Goal: Information Seeking & Learning: Learn about a topic

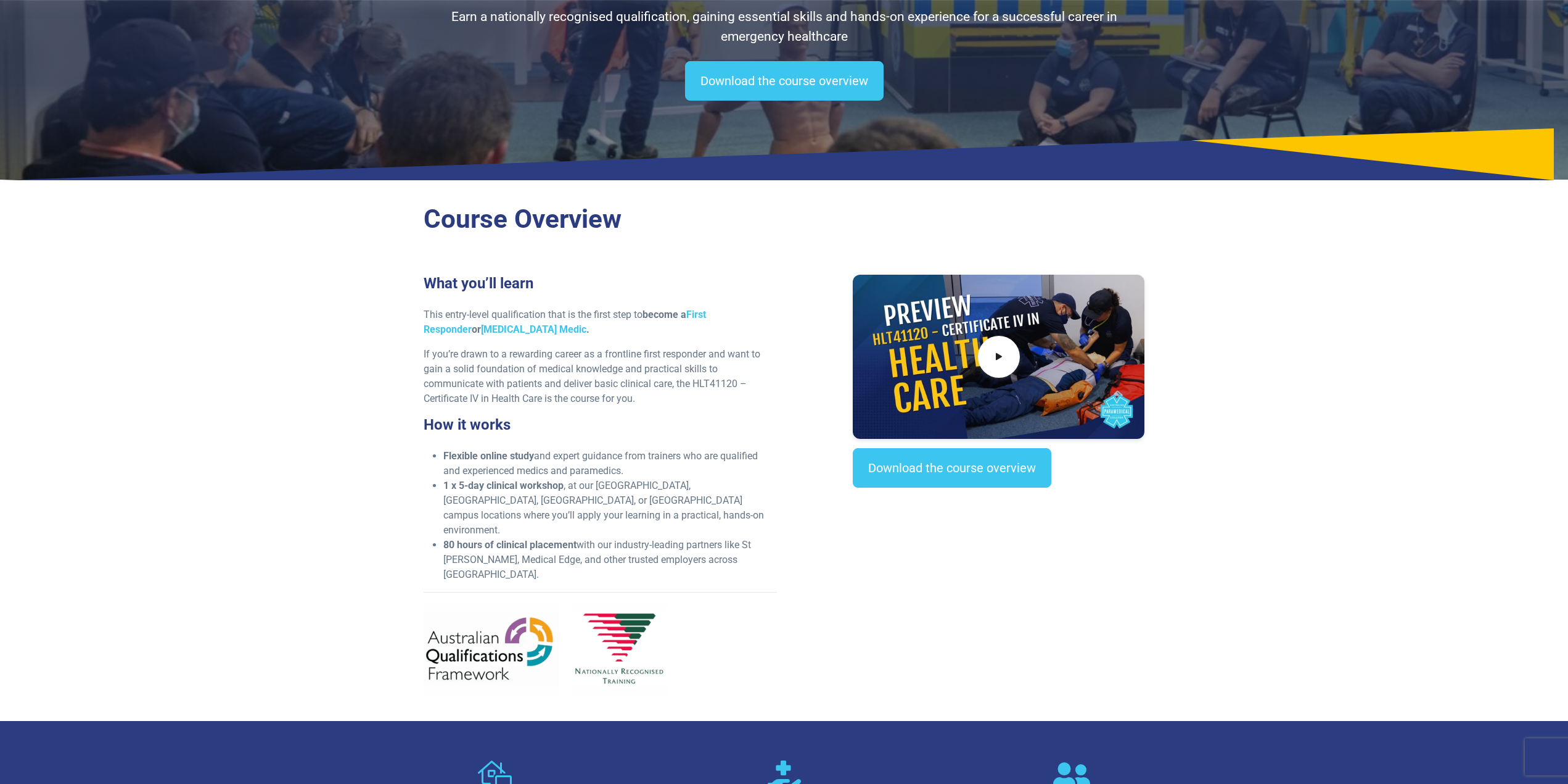
scroll to position [123, 0]
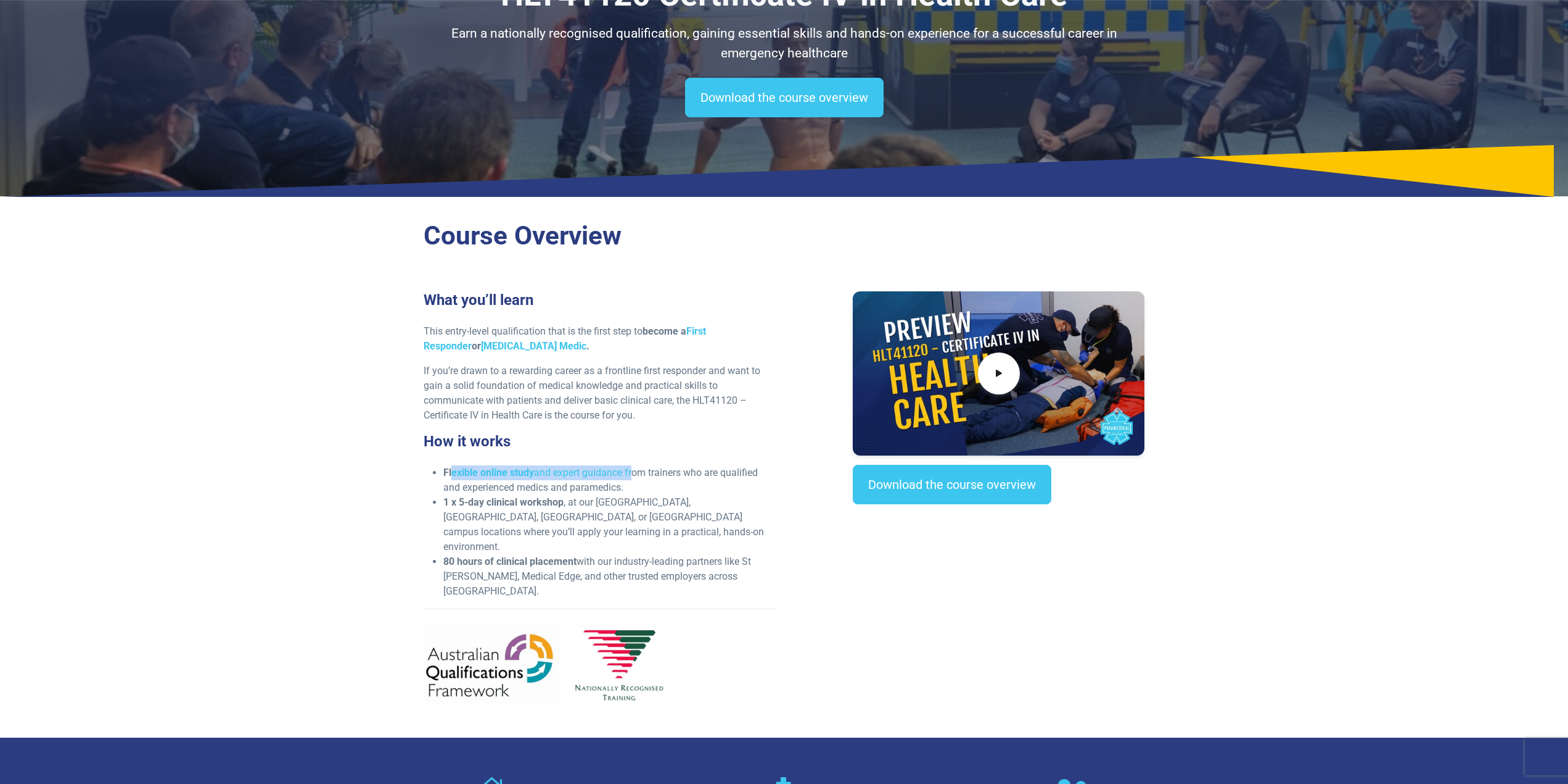
drag, startPoint x: 451, startPoint y: 475, endPoint x: 642, endPoint y: 471, distance: 191.0
click at [635, 471] on li "Flexible online study and expert guidance from trainers who are qualified and e…" at bounding box center [610, 480] width 334 height 30
click at [644, 471] on li "Flexible online study and expert guidance from trainers who are qualified and e…" at bounding box center [610, 480] width 334 height 30
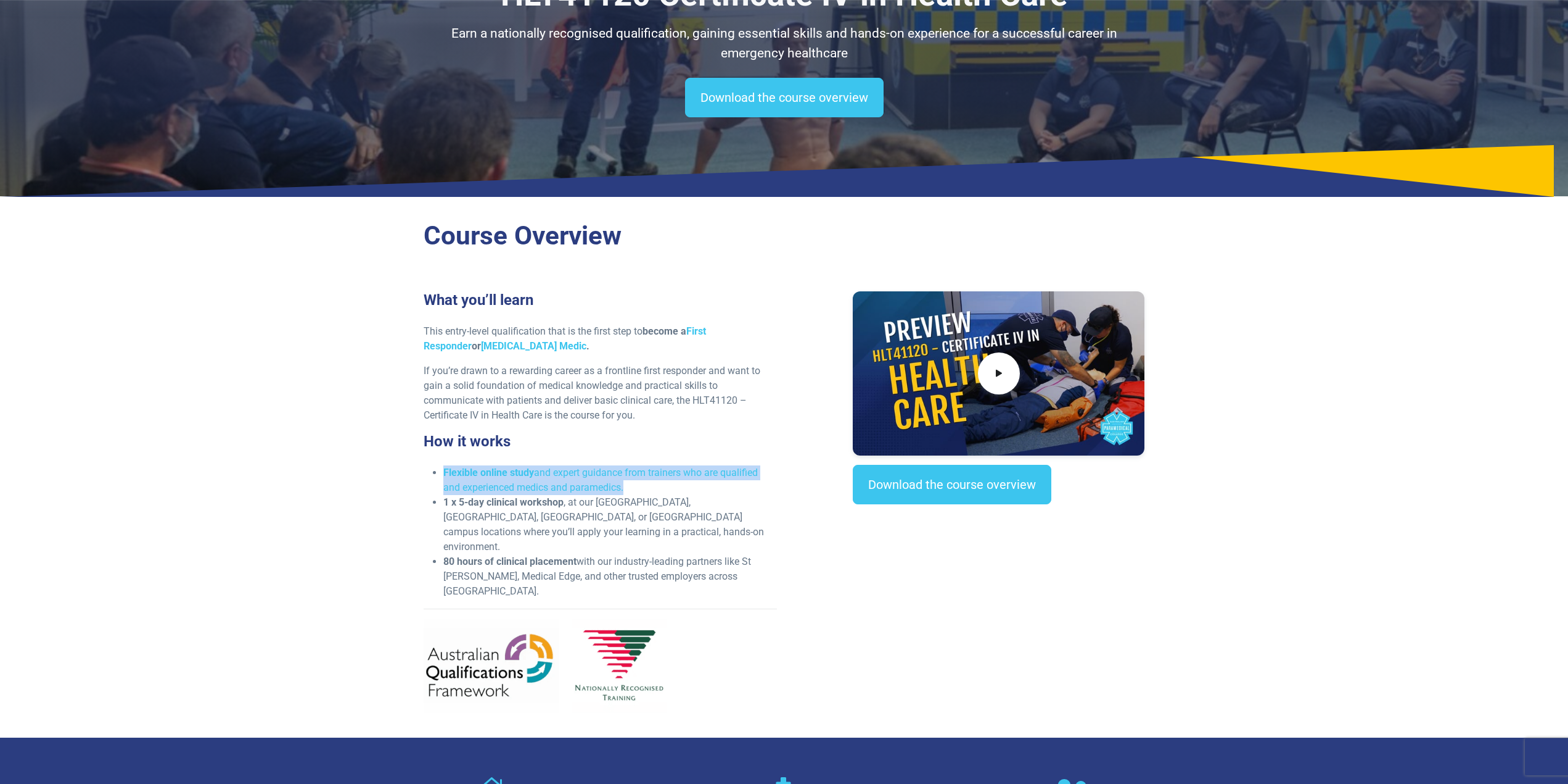
click at [546, 491] on li "Flexible online study and expert guidance from trainers who are qualified and e…" at bounding box center [610, 480] width 334 height 30
drag, startPoint x: 460, startPoint y: 501, endPoint x: 617, endPoint y: 497, distance: 157.1
click at [617, 497] on li "1 x 5-day clinical workshop , at our [GEOGRAPHIC_DATA], [GEOGRAPHIC_DATA], [GEO…" at bounding box center [610, 524] width 334 height 60
drag, startPoint x: 458, startPoint y: 528, endPoint x: 563, endPoint y: 526, distance: 105.0
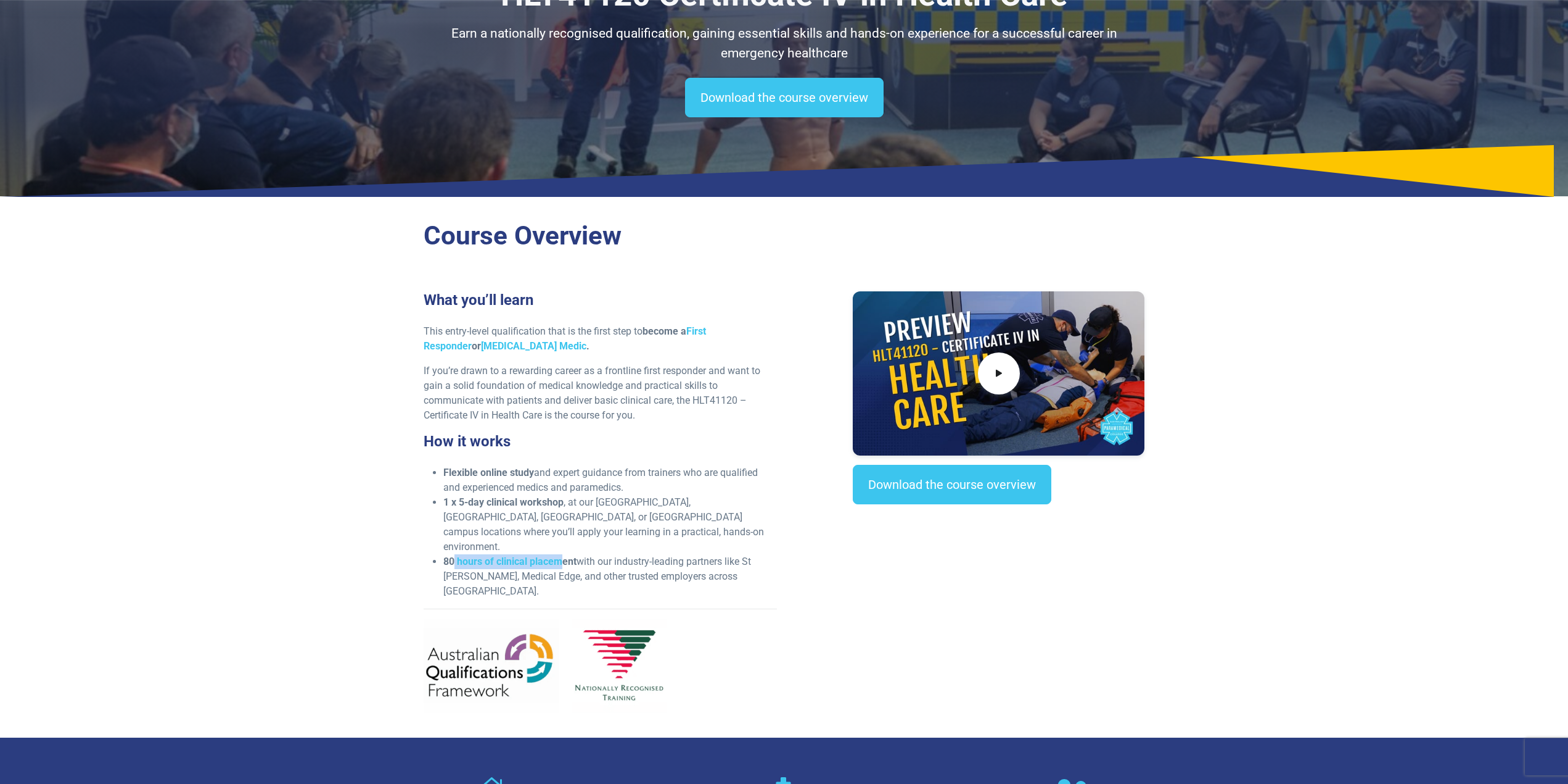
click at [563, 555] on strong "80 hours of clinical placement" at bounding box center [510, 561] width 133 height 12
click at [667, 520] on li "1 x 5-day clinical workshop , at our [GEOGRAPHIC_DATA], [GEOGRAPHIC_DATA], [GEO…" at bounding box center [610, 524] width 334 height 60
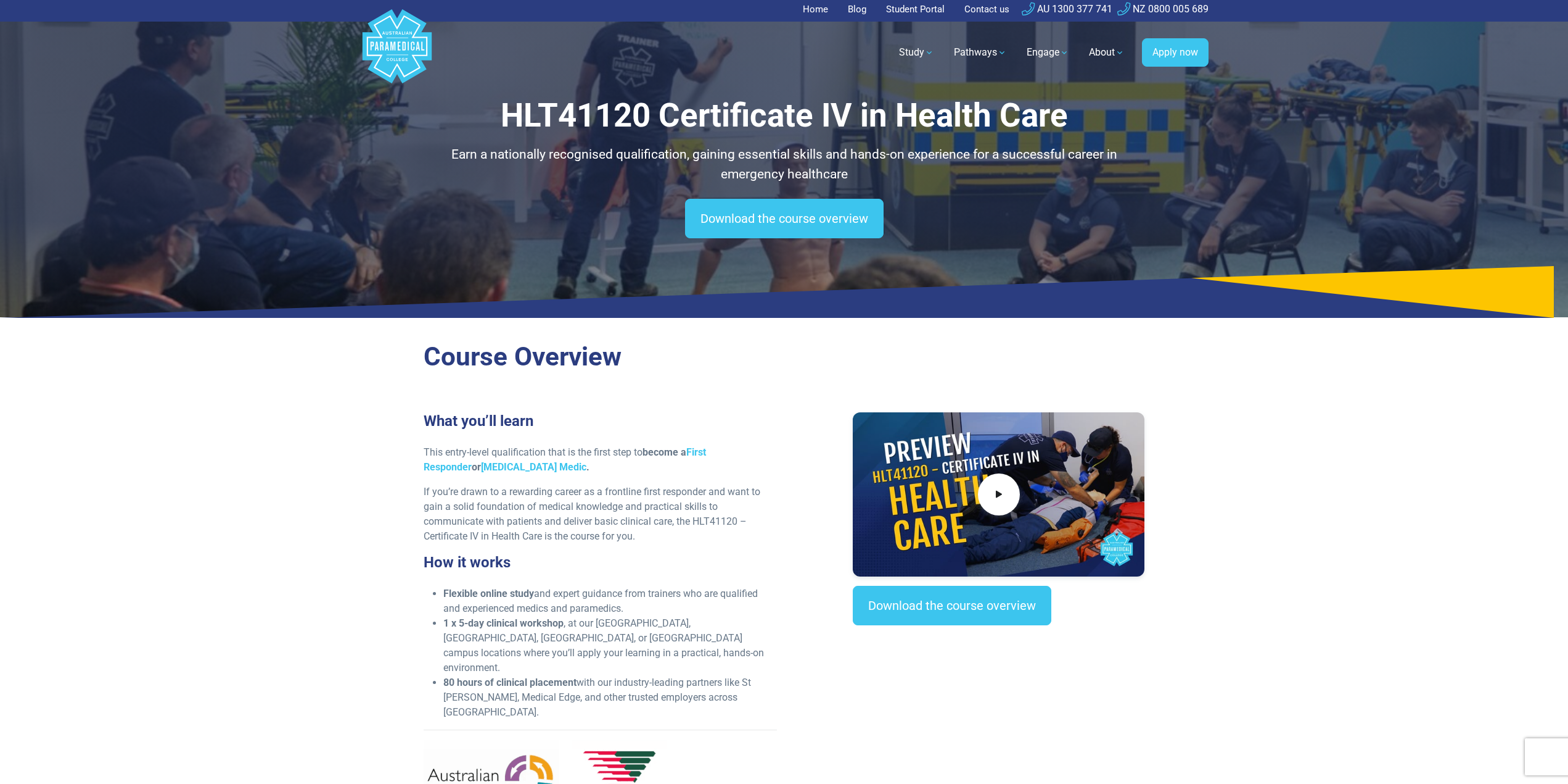
scroll to position [0, 0]
